Goal: Transaction & Acquisition: Purchase product/service

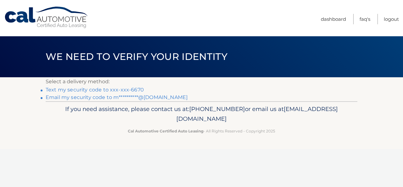
click at [128, 88] on link "Text my security code to xxx-xxx-6670" at bounding box center [95, 90] width 98 height 6
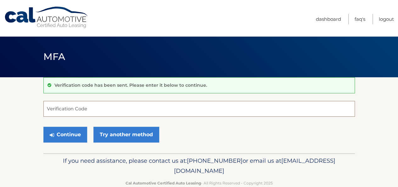
click at [124, 107] on input "Verification Code" at bounding box center [199, 109] width 312 height 16
type input "217783"
click at [43, 127] on button "Continue" at bounding box center [65, 135] width 44 height 16
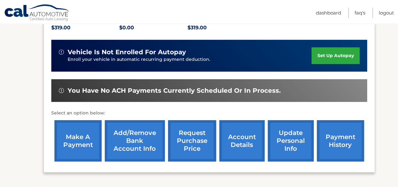
scroll to position [143, 0]
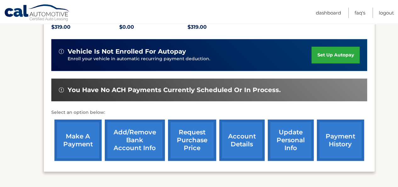
click at [65, 143] on link "make a payment" at bounding box center [77, 139] width 47 height 41
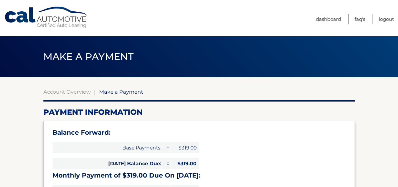
select select "YTJmZTBiYjAtYTNlOS00MDRmLWI5ZDctN2NlZWY0YWMyYTZk"
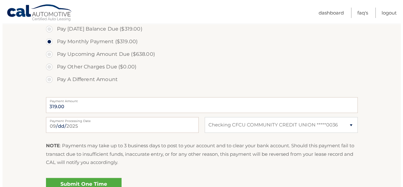
scroll to position [223, 0]
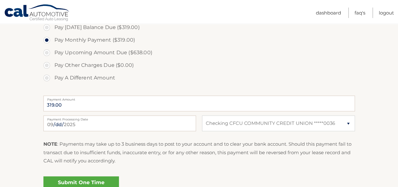
click at [100, 180] on link "Submit One Time Payment" at bounding box center [81, 186] width 76 height 20
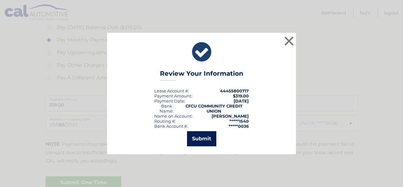
click at [200, 138] on button "Submit" at bounding box center [201, 138] width 29 height 15
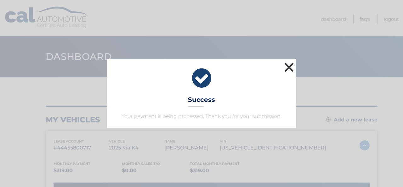
click at [289, 70] on button "×" at bounding box center [289, 67] width 13 height 13
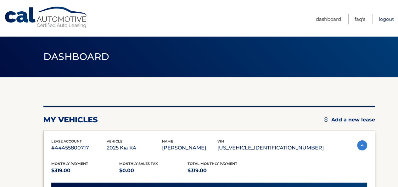
click at [386, 18] on link "Logout" at bounding box center [386, 19] width 15 height 10
